Goal: Register for event/course

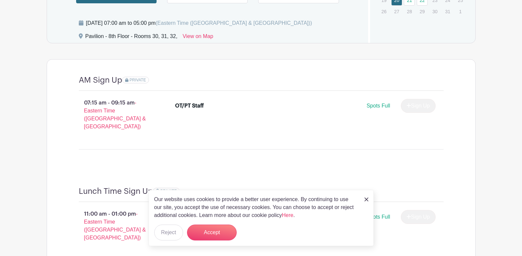
scroll to position [563, 0]
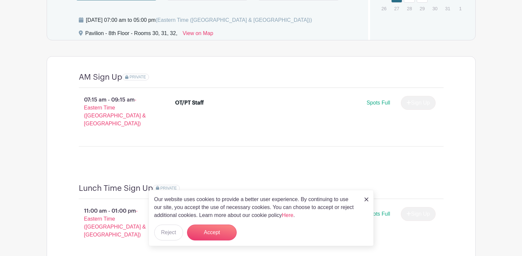
click at [367, 201] on img at bounding box center [367, 200] width 4 height 4
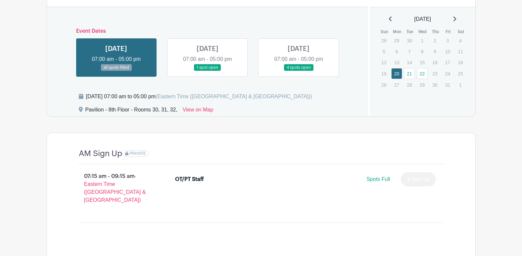
scroll to position [483, 0]
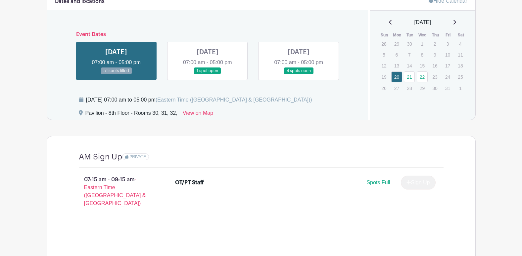
click at [99, 180] on p "07:15 am - 09:15 am - Eastern Time ([GEOGRAPHIC_DATA] & [GEOGRAPHIC_DATA])" at bounding box center [116, 191] width 97 height 37
click at [378, 184] on span "Spots Full" at bounding box center [379, 183] width 24 height 6
click at [208, 75] on link at bounding box center [208, 75] width 0 height 0
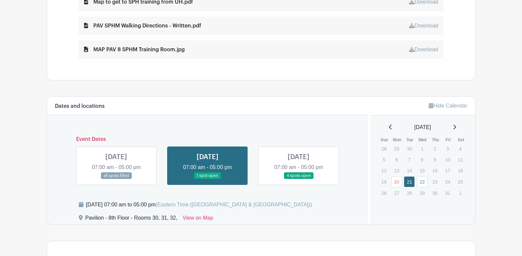
scroll to position [384, 0]
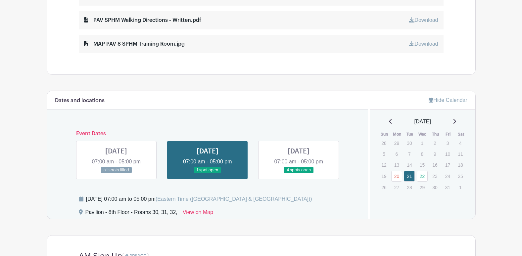
click at [299, 174] on link at bounding box center [299, 174] width 0 height 0
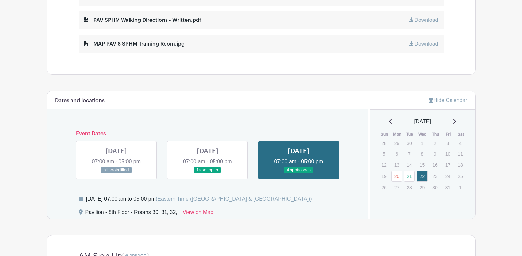
click at [299, 174] on link at bounding box center [299, 174] width 0 height 0
drag, startPoint x: 306, startPoint y: 157, endPoint x: 296, endPoint y: 124, distance: 34.4
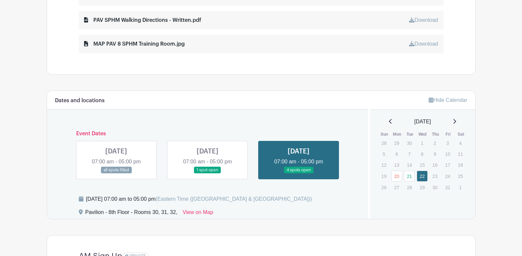
click at [296, 124] on div "Dates and locations Event Dates [DATE] 07:00 am - 05:00 pm all spots filled [DA…" at bounding box center [208, 155] width 322 height 128
click at [299, 174] on link at bounding box center [299, 174] width 0 height 0
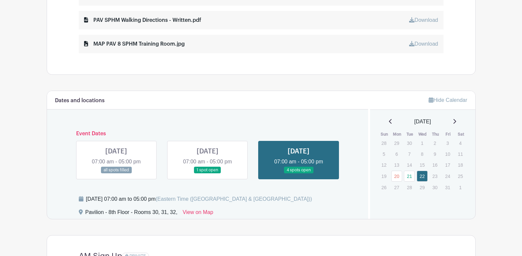
click at [299, 174] on link at bounding box center [299, 174] width 0 height 0
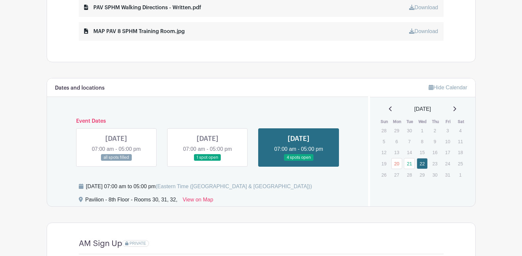
scroll to position [417, 0]
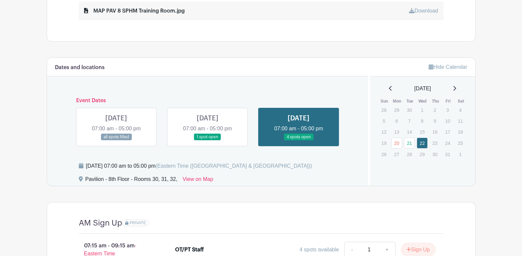
click at [208, 141] on link at bounding box center [208, 141] width 0 height 0
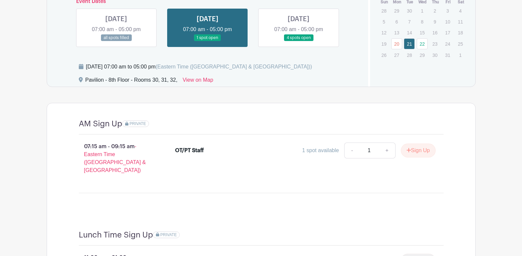
scroll to position [318, 0]
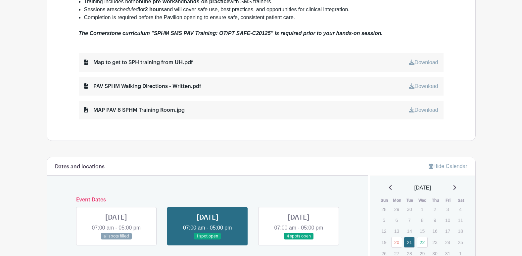
click at [116, 240] on link at bounding box center [116, 240] width 0 height 0
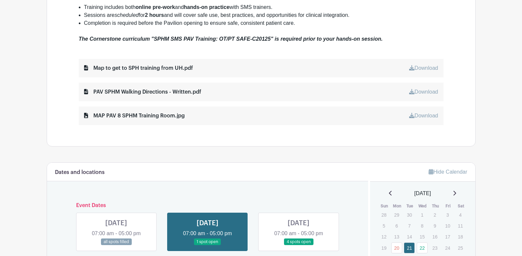
scroll to position [318, 0]
